Goal: Communication & Community: Answer question/provide support

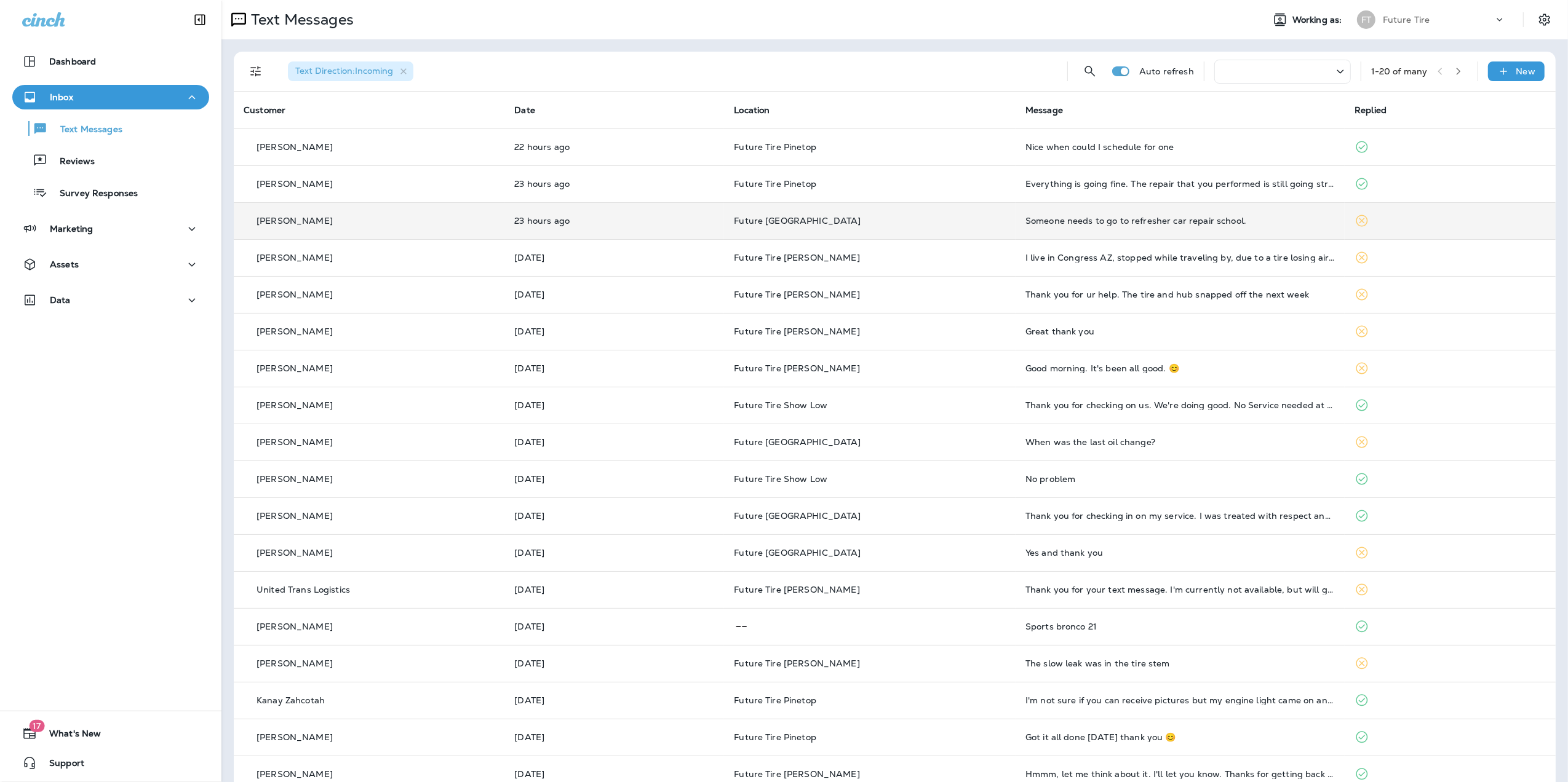
click at [1122, 219] on div "Someone needs to go to refresher car repair school." at bounding box center [1180, 220] width 309 height 9
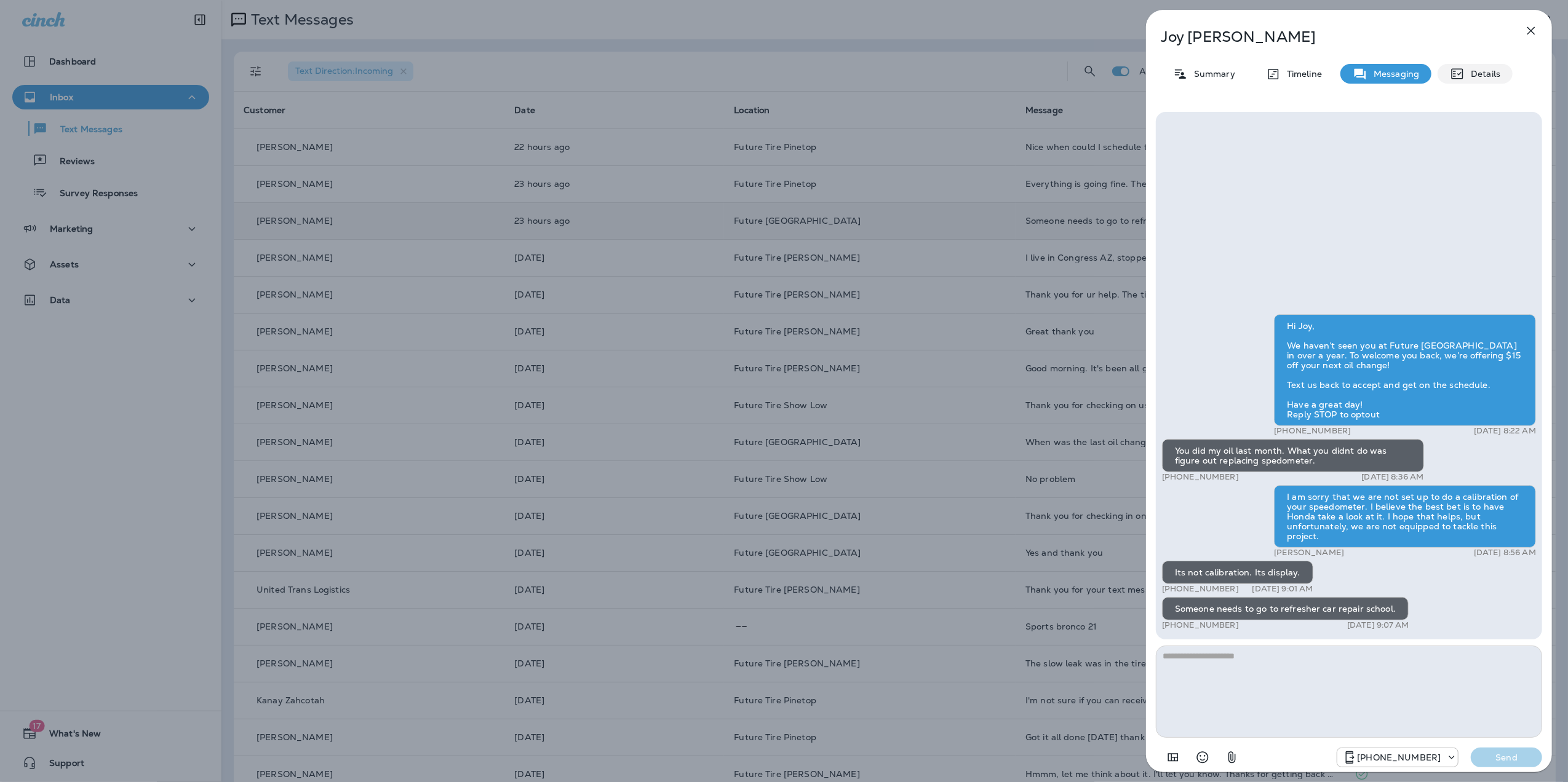
click at [1473, 75] on p "Details" at bounding box center [1483, 73] width 36 height 9
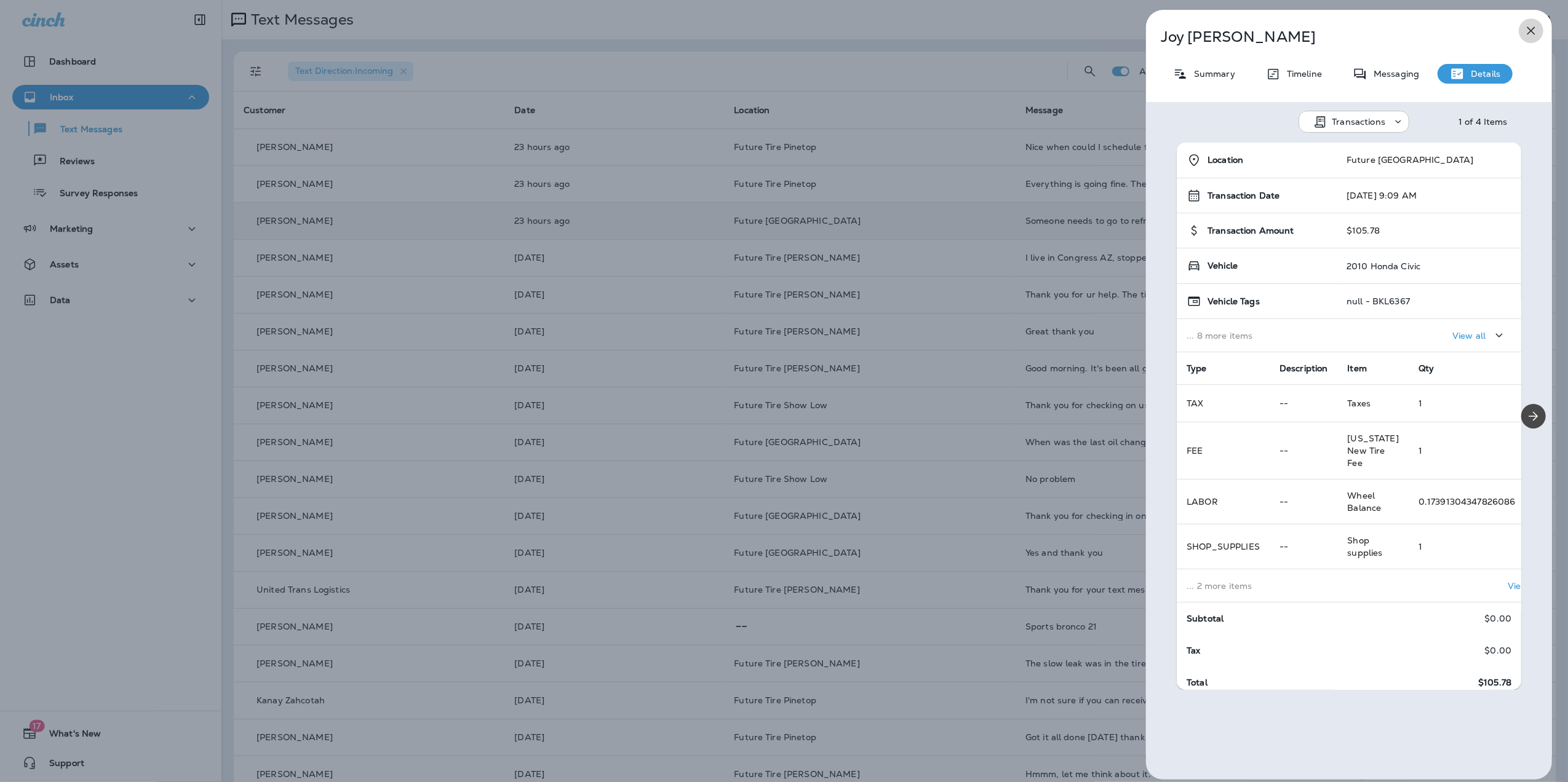
click at [1535, 29] on icon "button" at bounding box center [1530, 30] width 15 height 15
